Goal: Find specific page/section: Find specific page/section

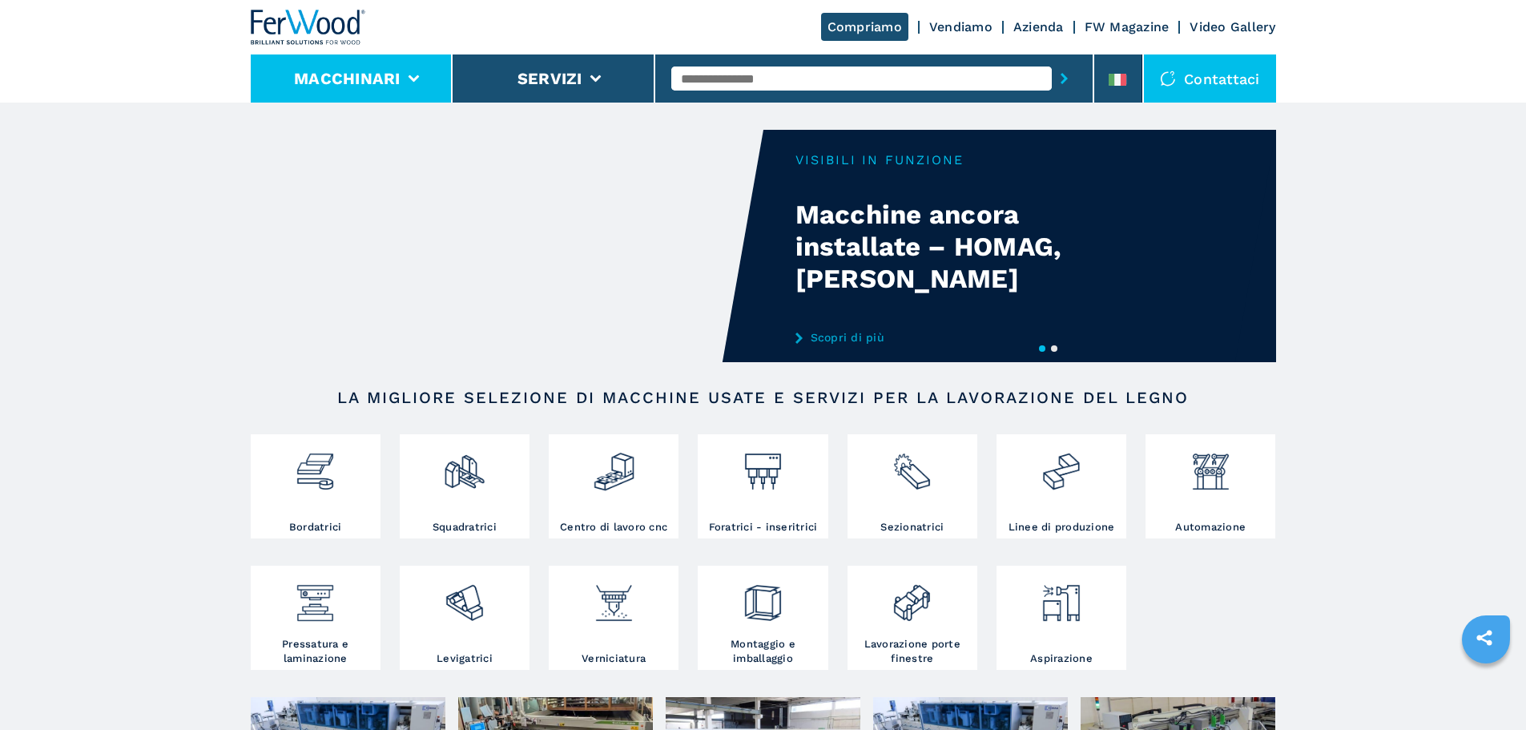
click at [344, 54] on li "Macchinari" at bounding box center [352, 78] width 203 height 48
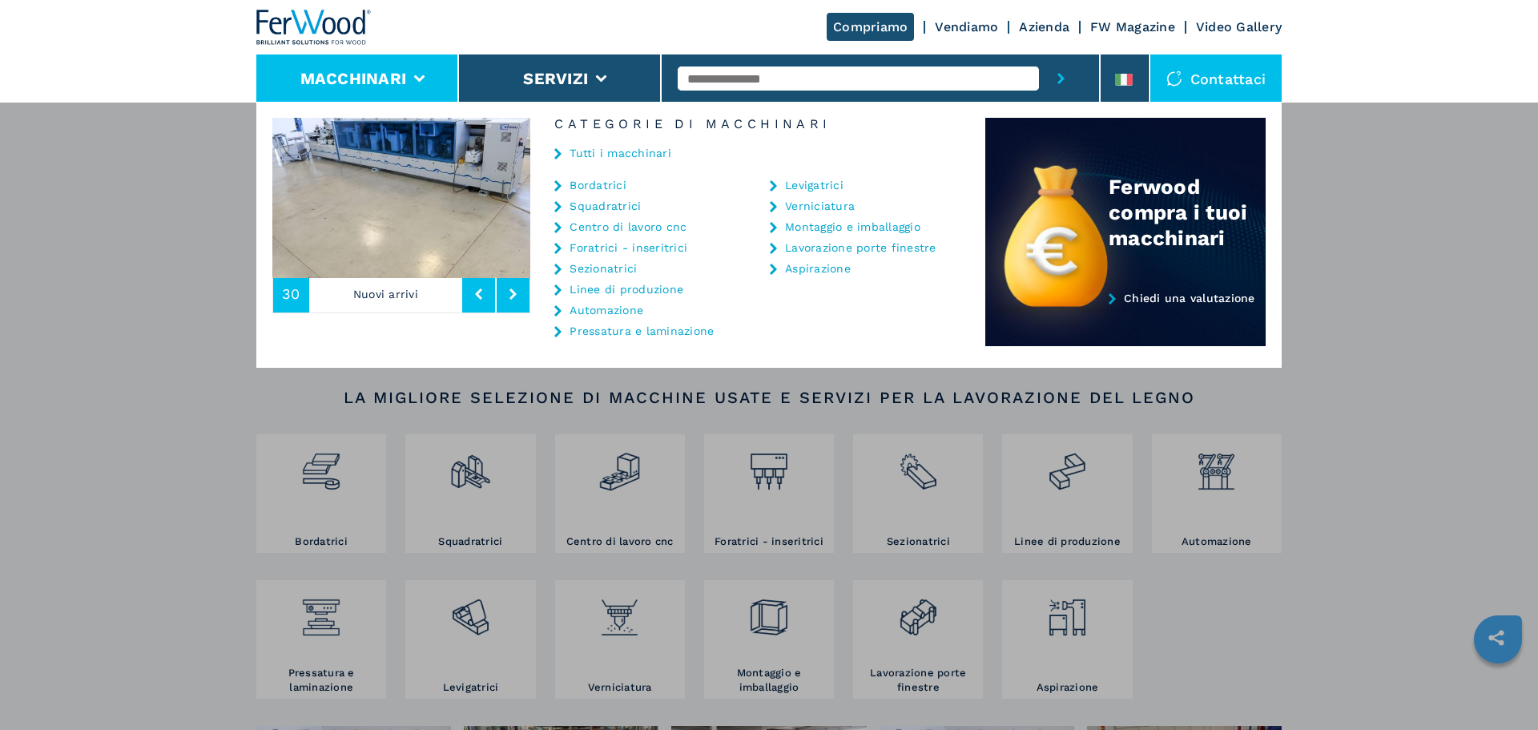
click at [585, 142] on div "Tutti i macchinari" at bounding box center [757, 155] width 455 height 48
click at [605, 158] on link "Tutti i macchinari" at bounding box center [620, 152] width 102 height 11
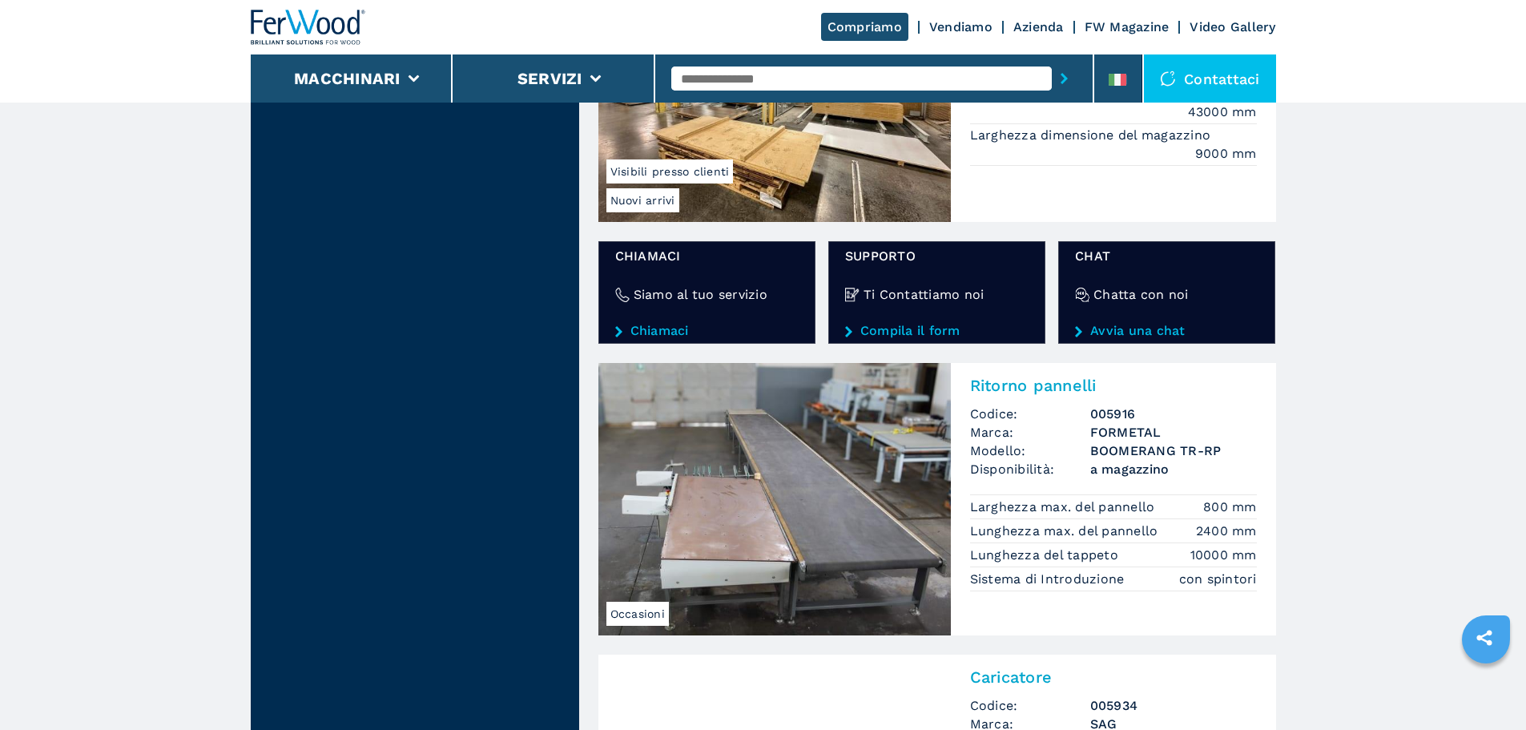
scroll to position [2643, 0]
